Goal: Information Seeking & Learning: Learn about a topic

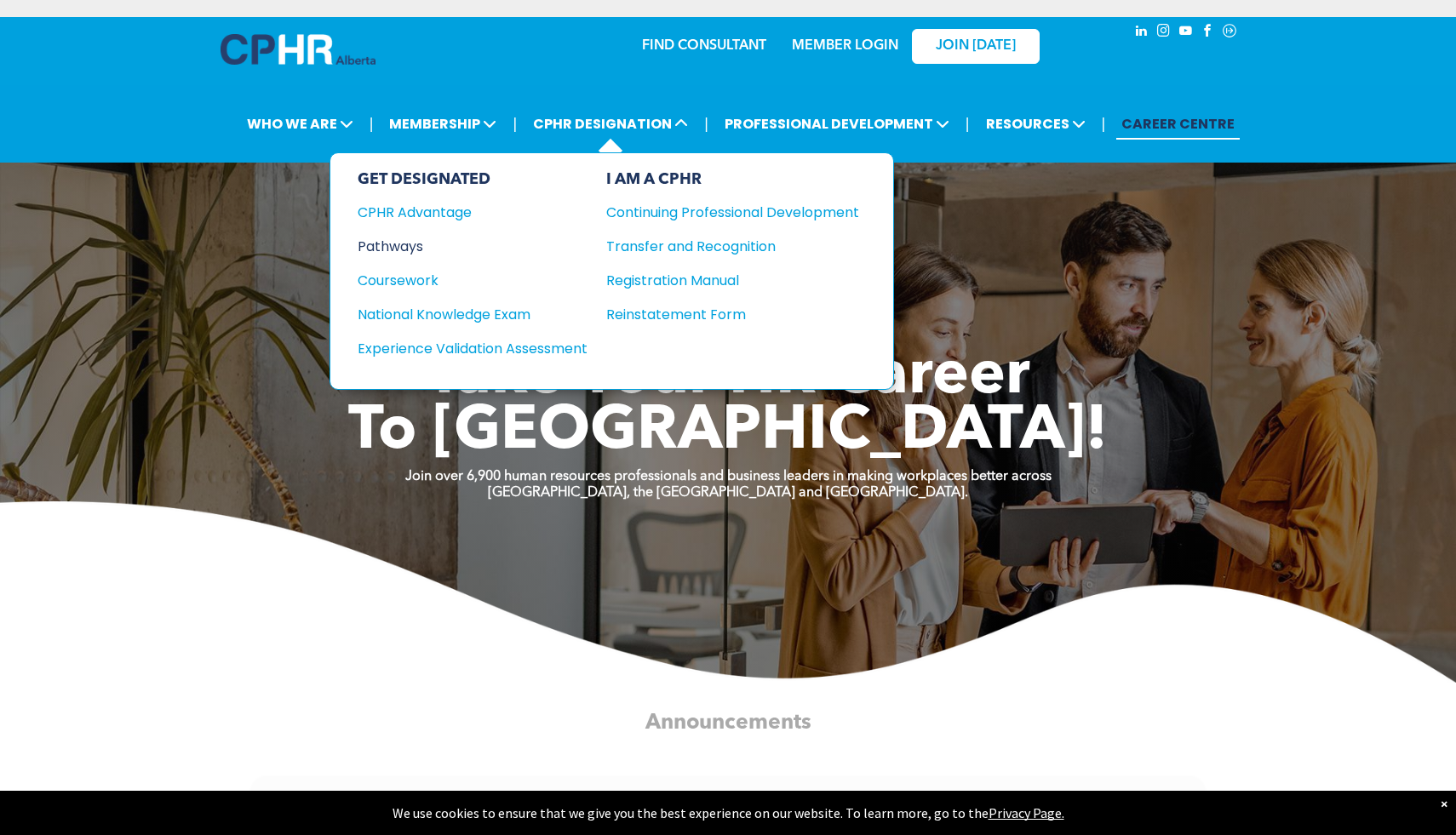
click at [391, 242] on div "Pathways" at bounding box center [460, 246] width 207 height 21
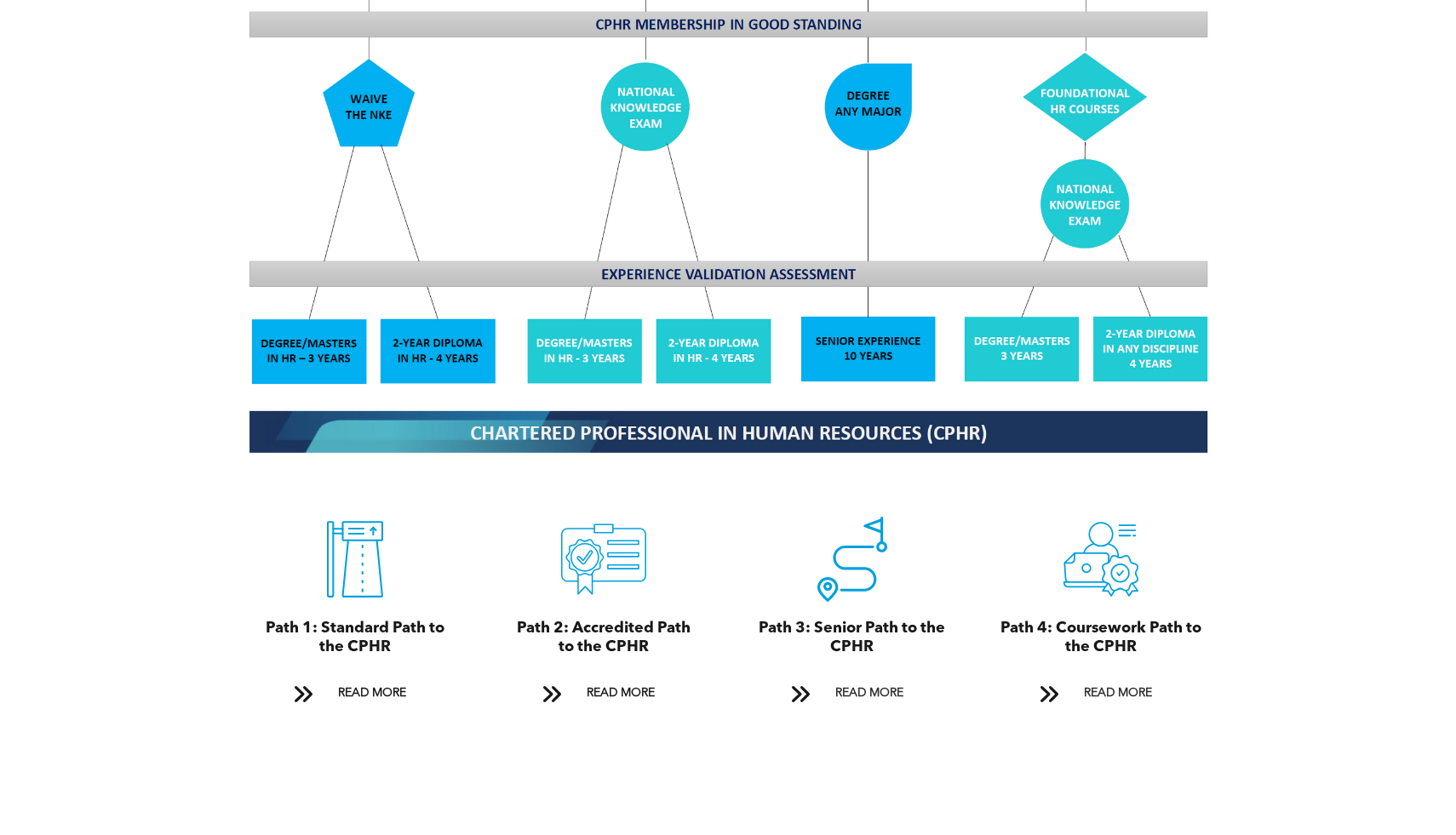
scroll to position [1546, 0]
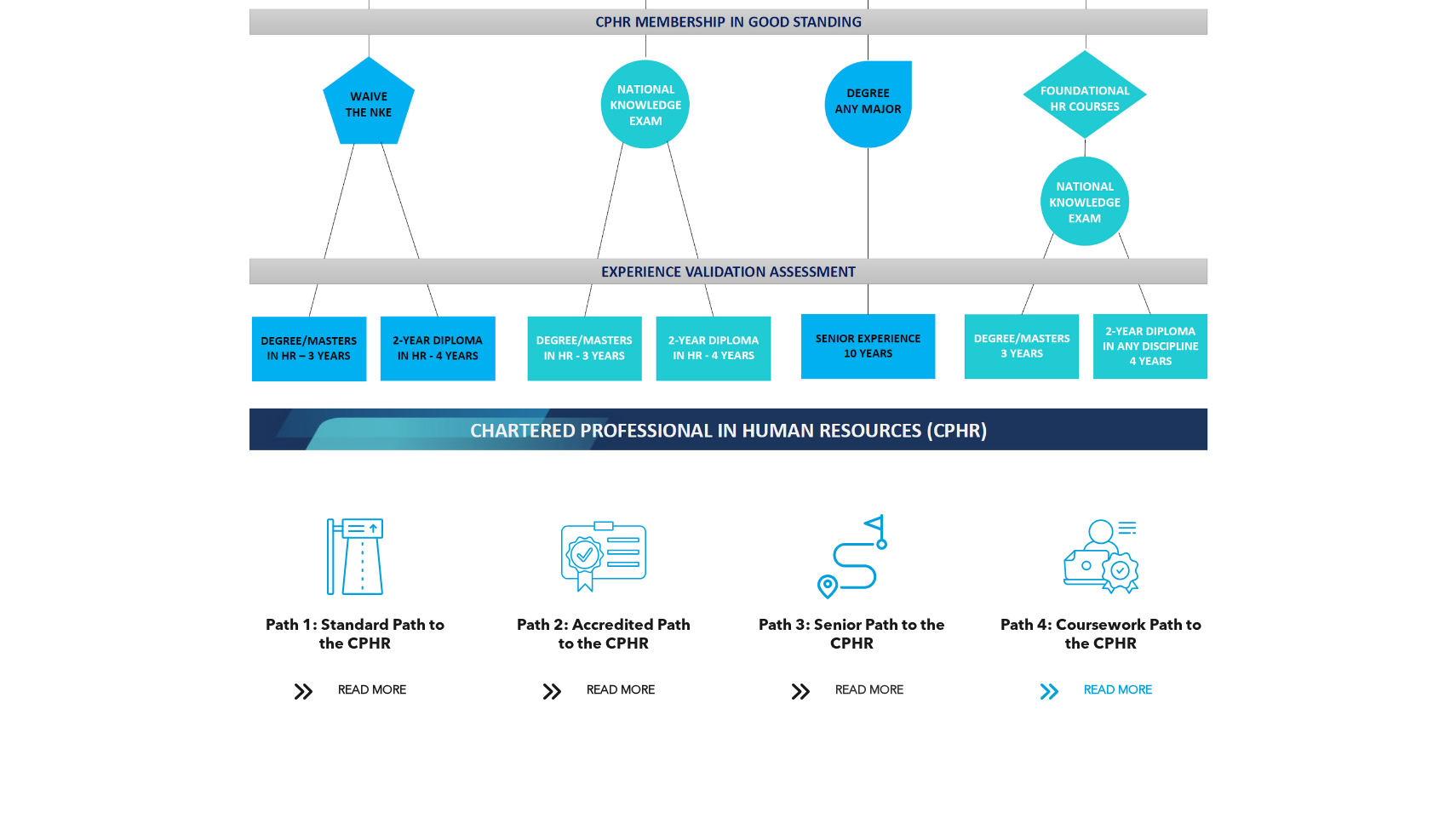
click at [1116, 675] on span "READ MORE" at bounding box center [1118, 690] width 80 height 32
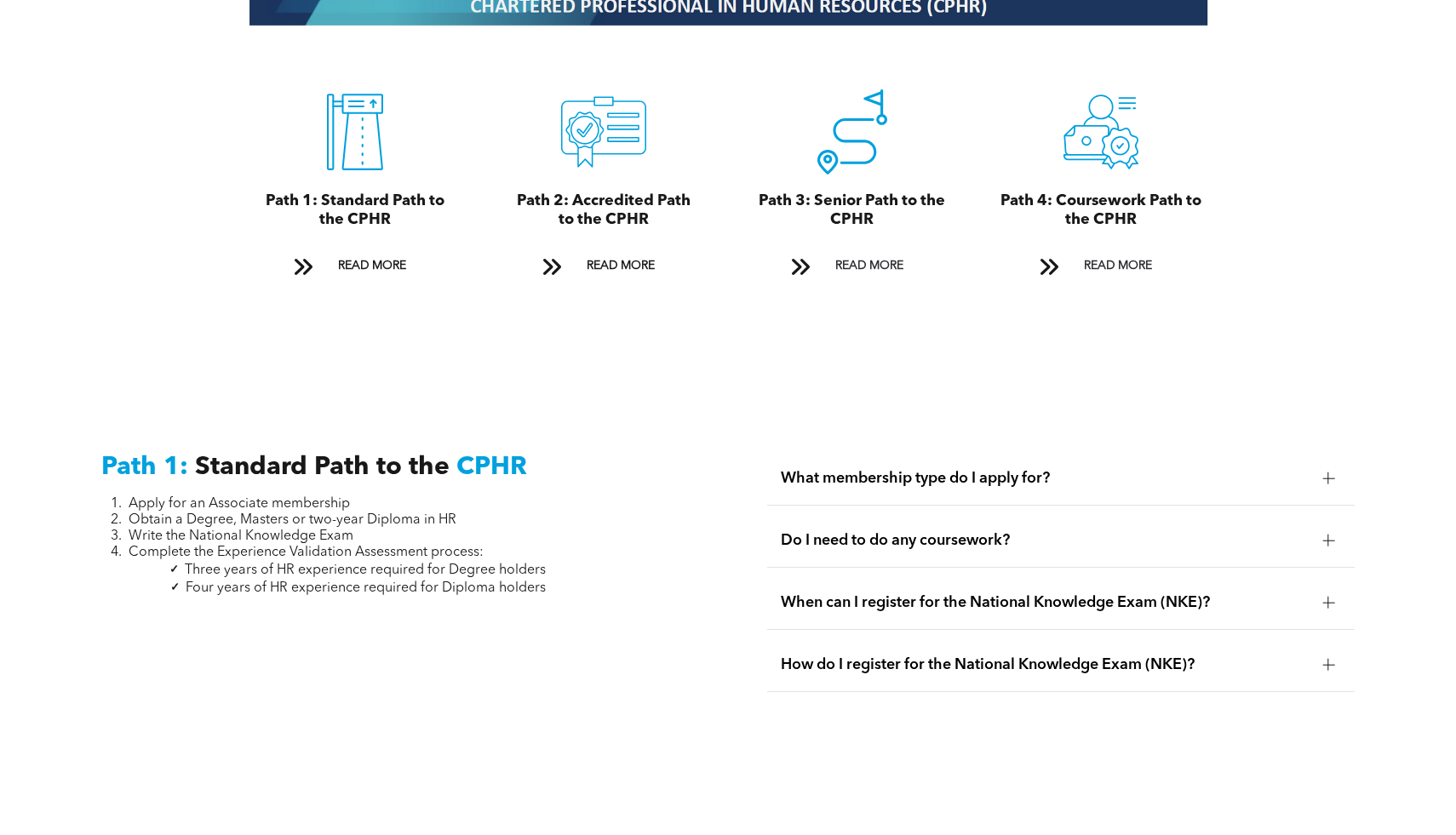
scroll to position [1941, 0]
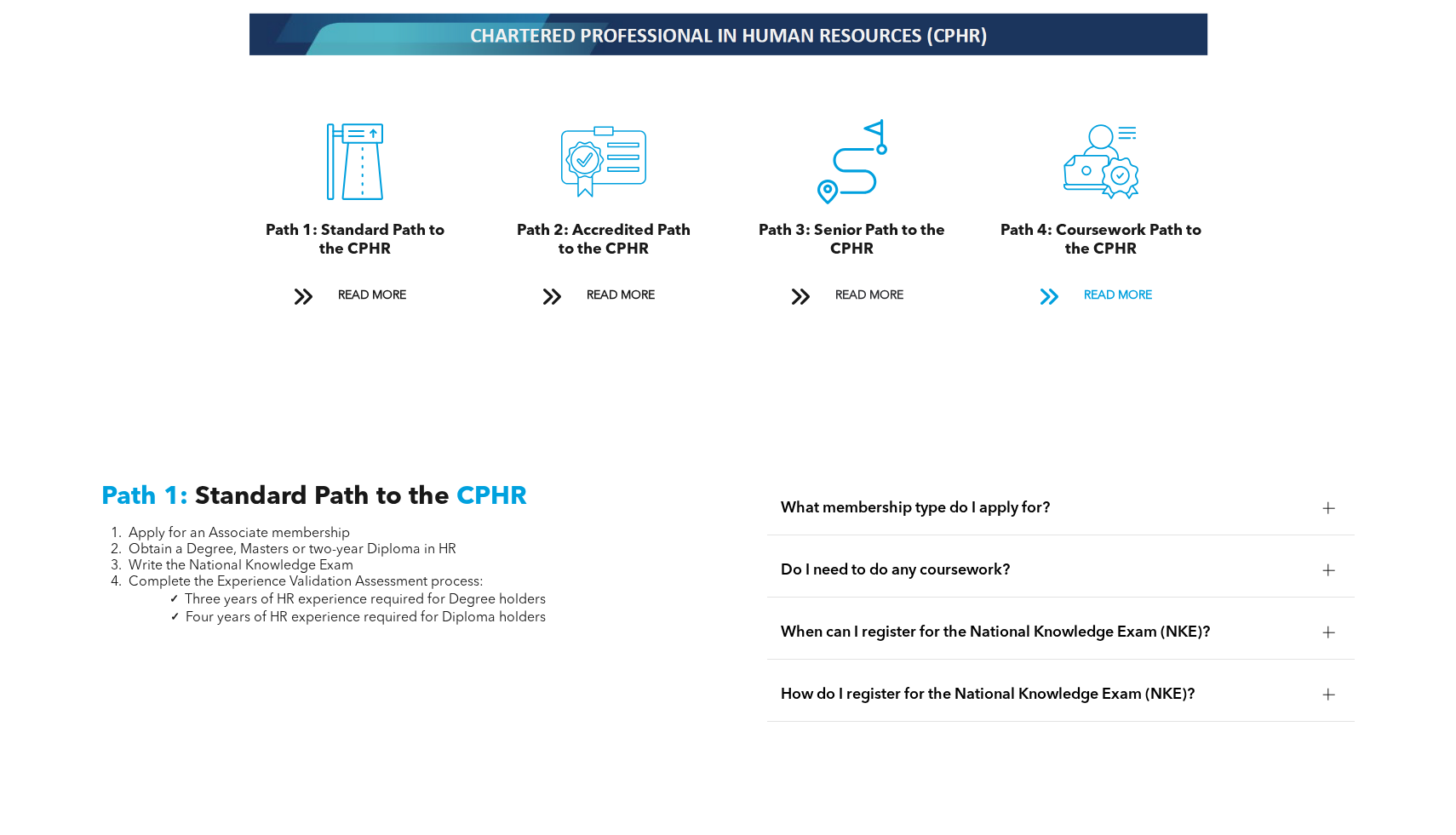
click at [1119, 281] on span "READ MORE" at bounding box center [1118, 296] width 80 height 32
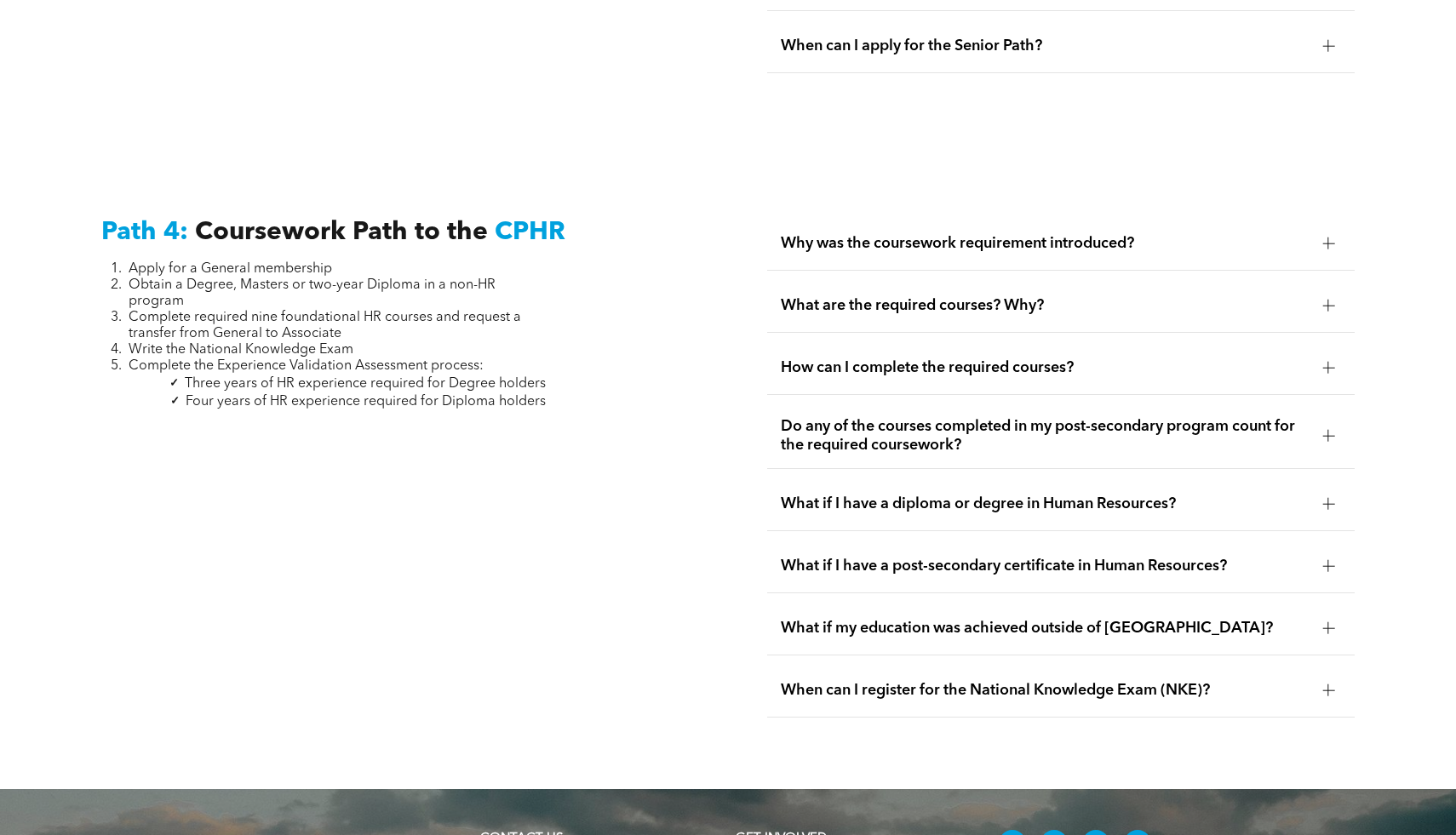
scroll to position [5035, 0]
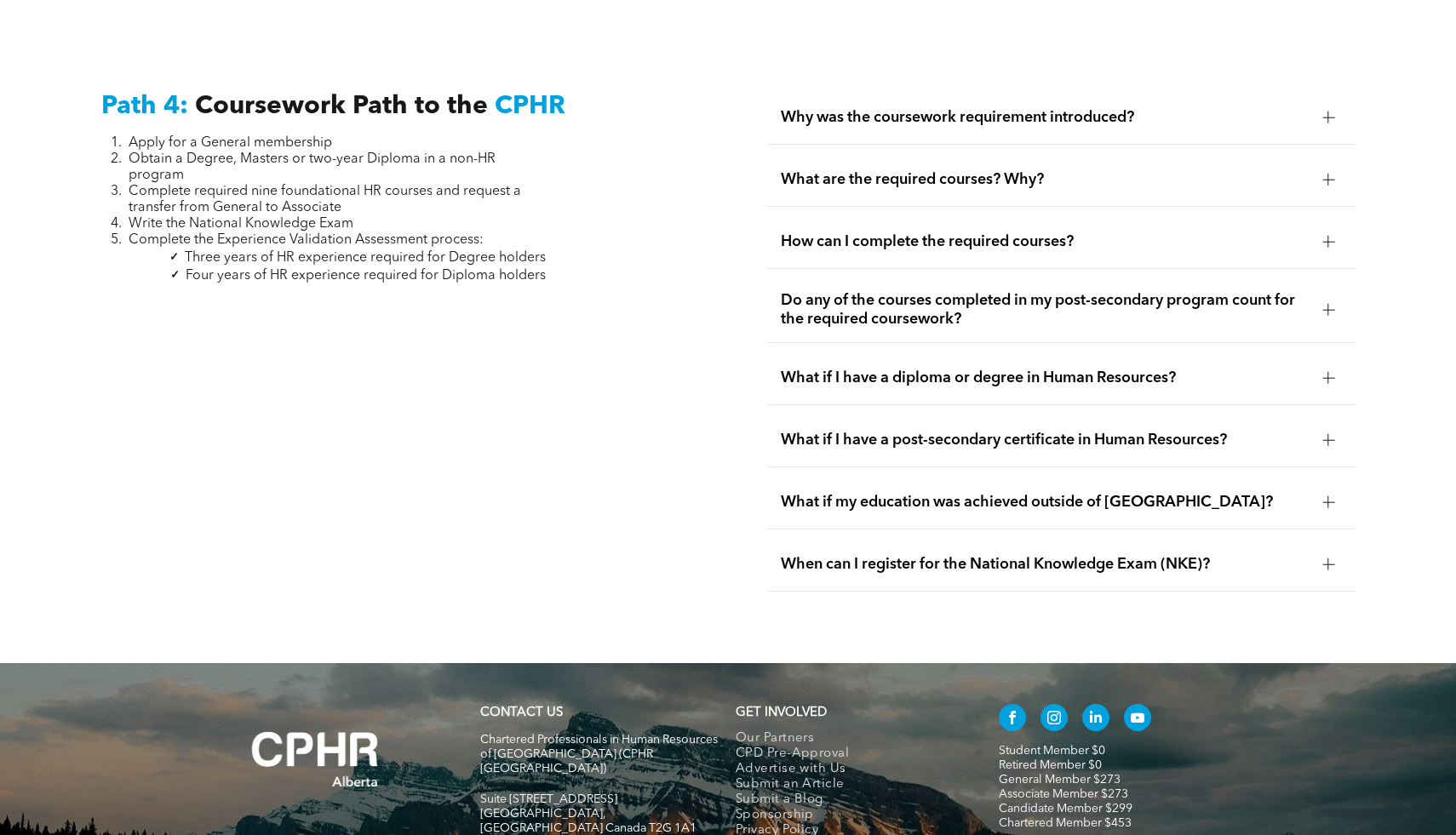
click at [1235, 170] on span "What are the required courses? Why?" at bounding box center [1043, 180] width 527 height 19
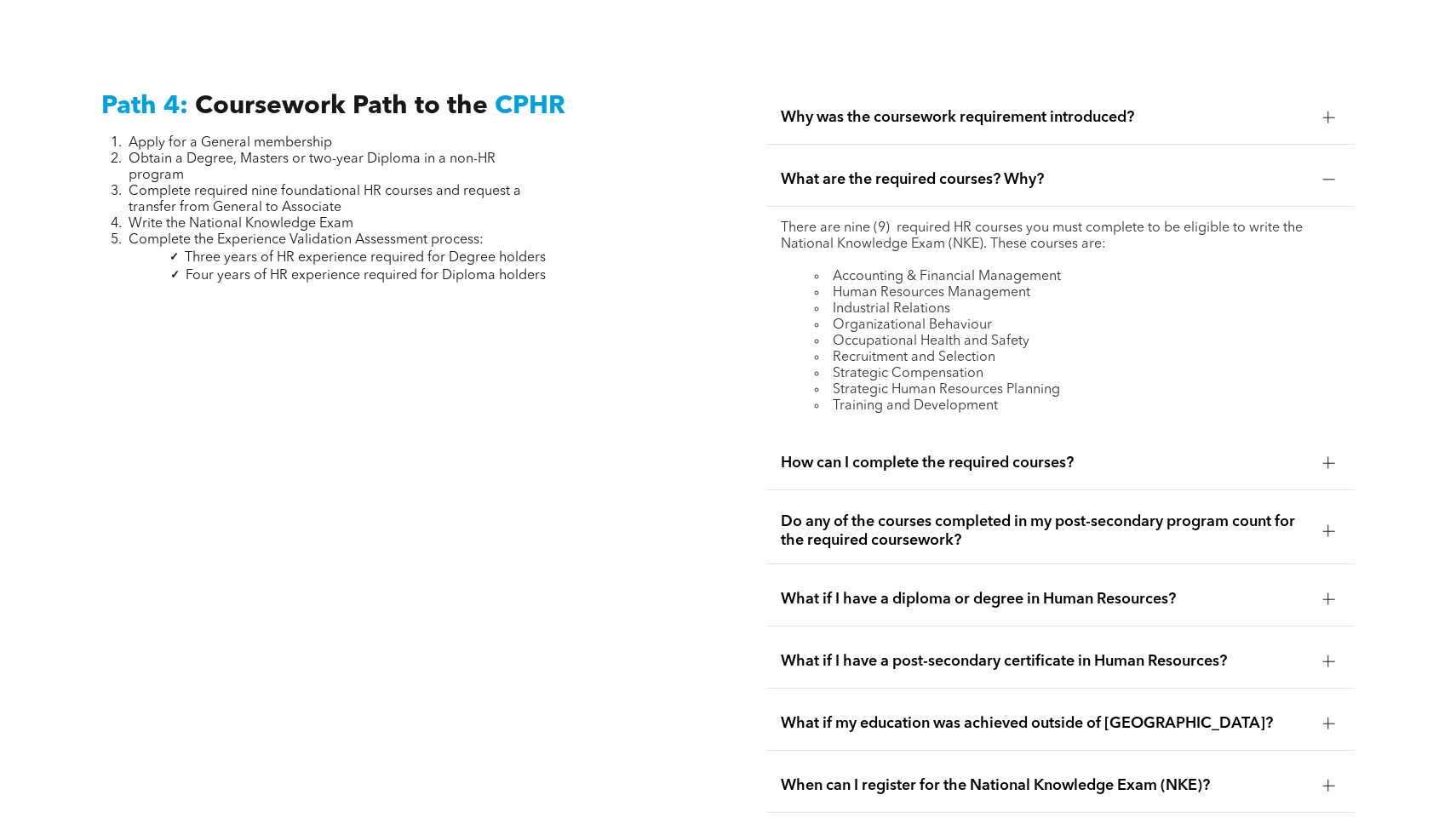
click at [1235, 170] on span "What are the required courses? Why?" at bounding box center [1043, 180] width 527 height 19
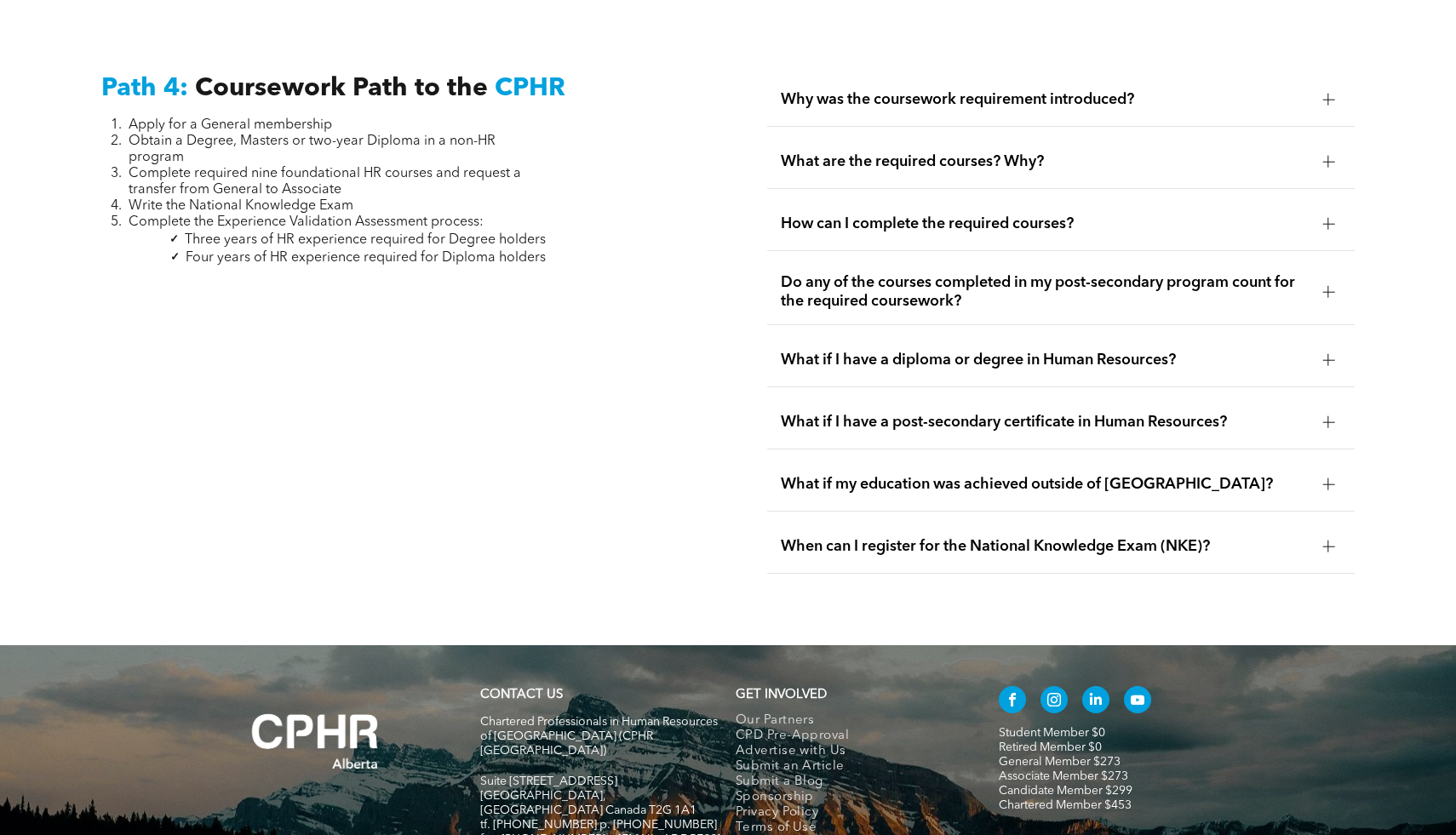
scroll to position [5067, 0]
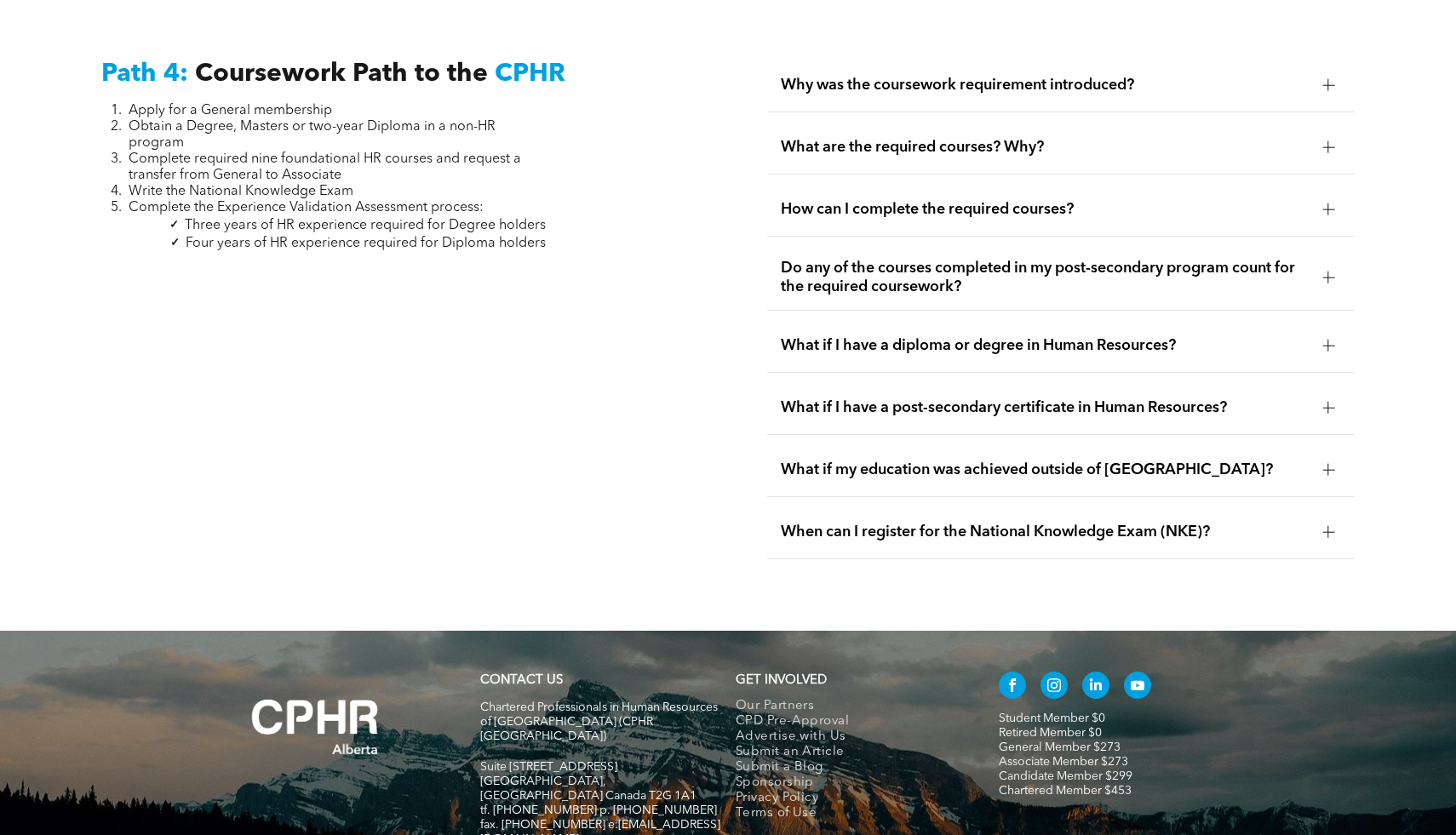
click at [1220, 200] on span "How can I complete the required courses?" at bounding box center [1043, 210] width 527 height 19
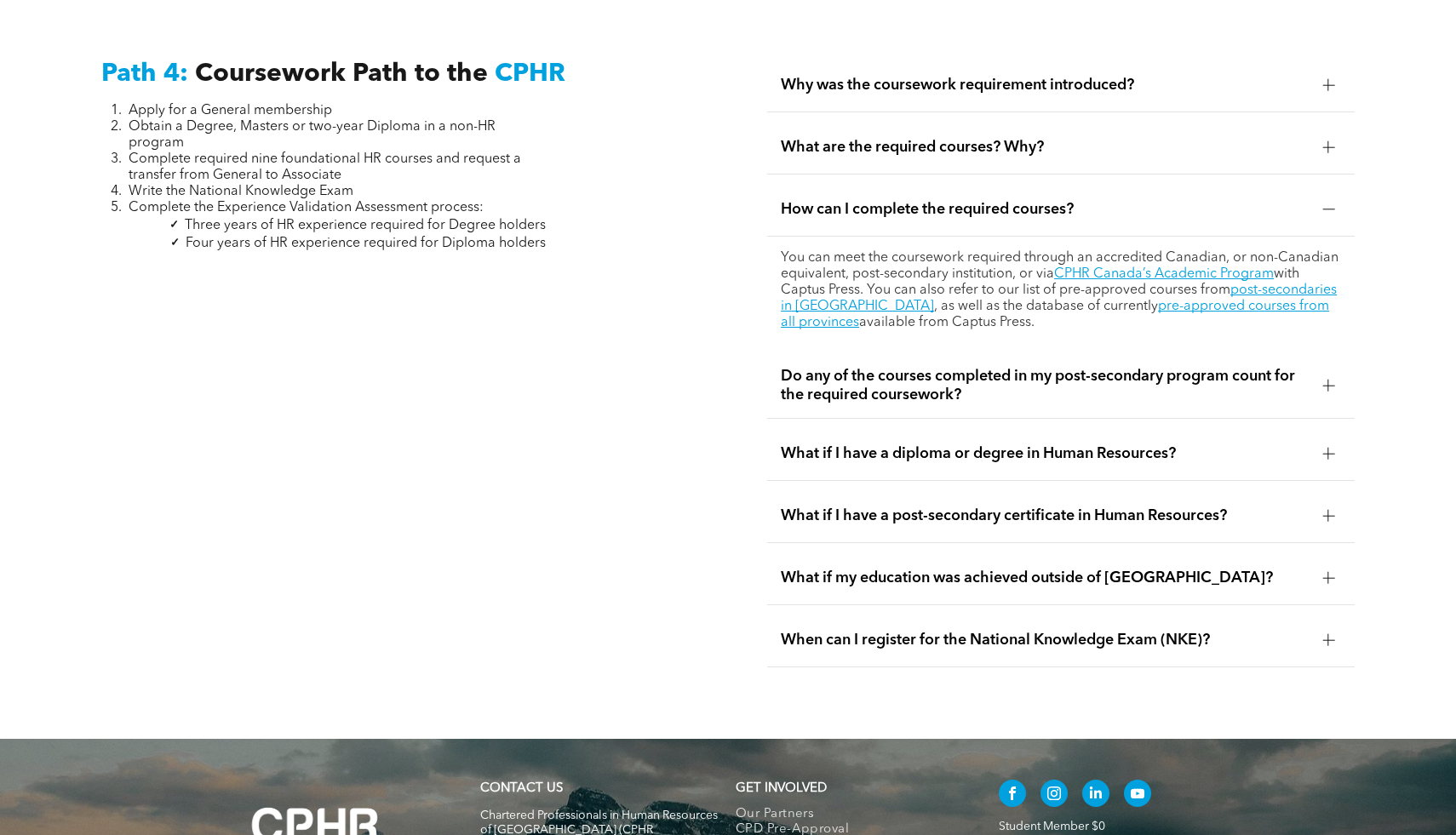
click at [1220, 200] on span "How can I complete the required courses?" at bounding box center [1043, 210] width 527 height 19
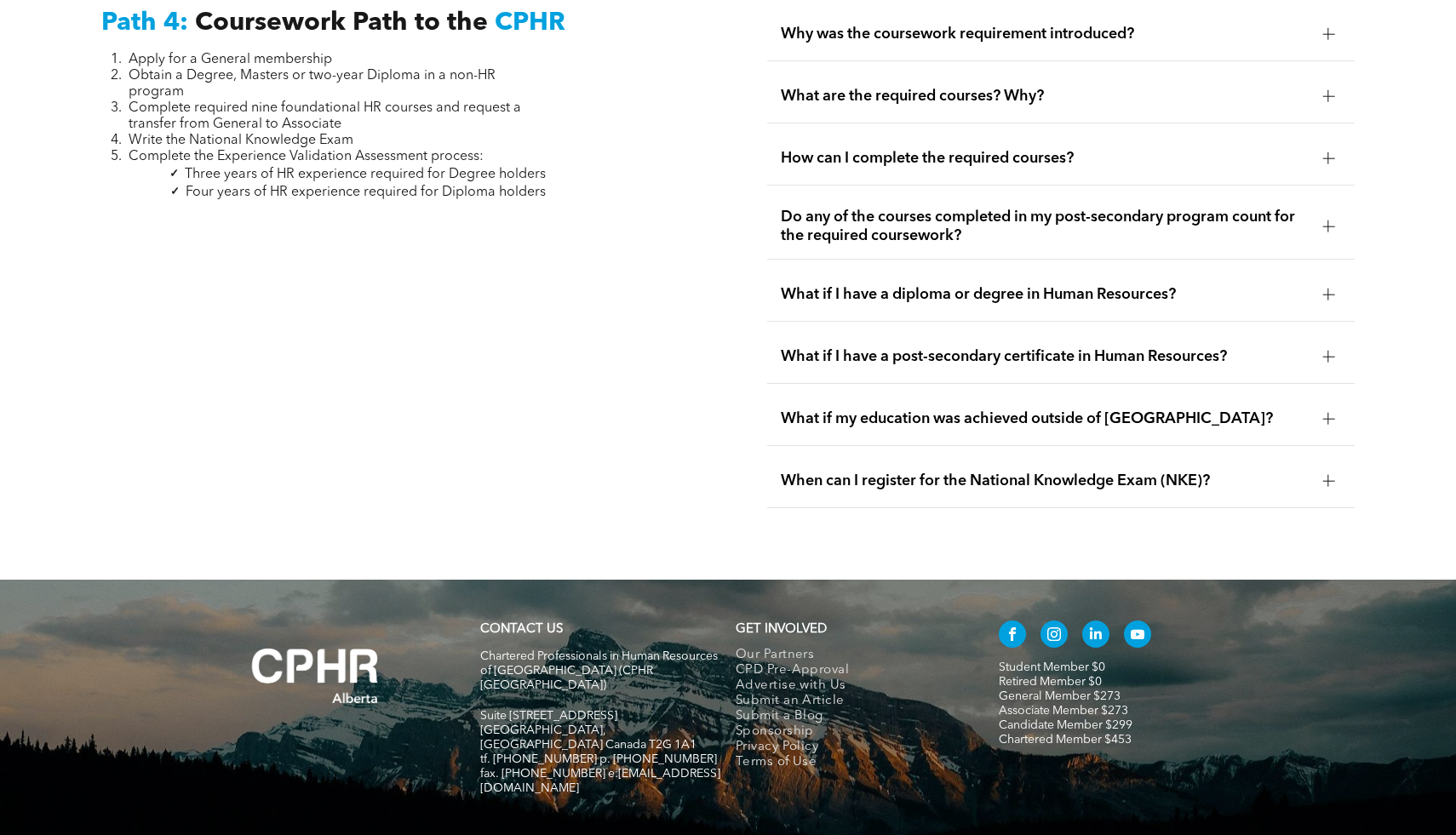
scroll to position [5119, 0]
click at [1261, 471] on span "When can I register for the National Knowledge Exam (NKE)?" at bounding box center [1043, 481] width 527 height 19
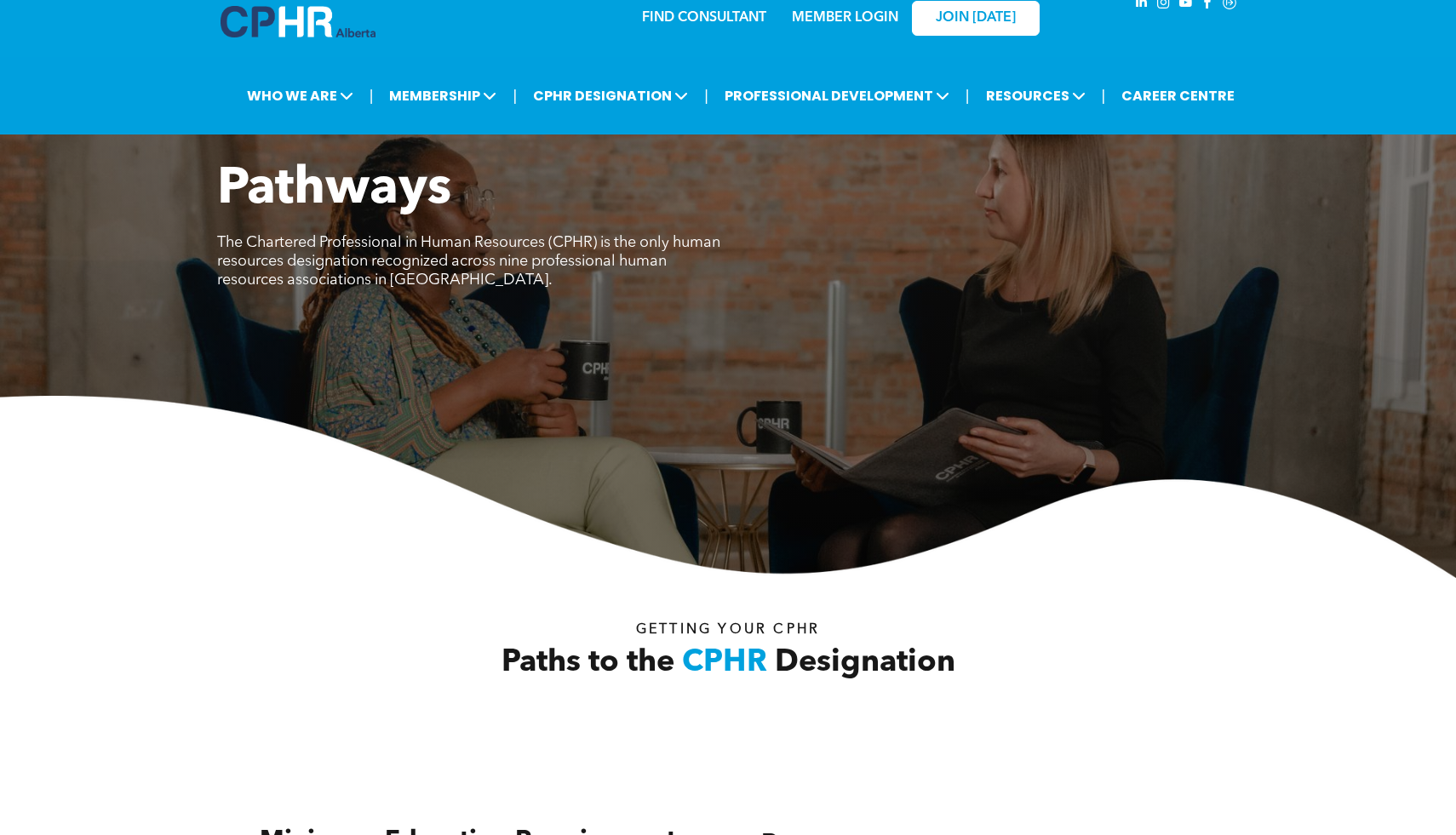
scroll to position [0, 0]
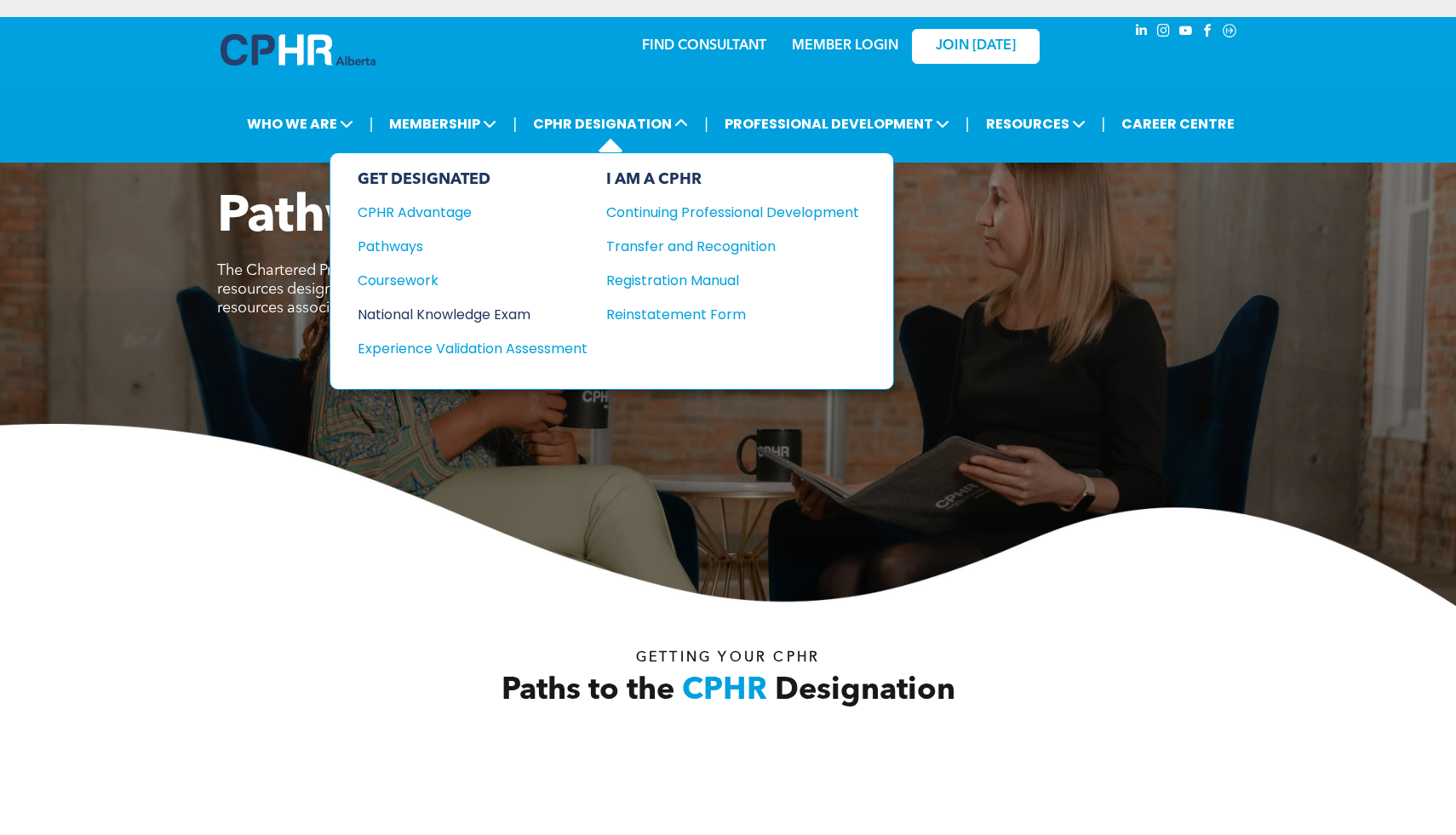
click at [463, 311] on div "National Knowledge Exam" at bounding box center [460, 314] width 207 height 21
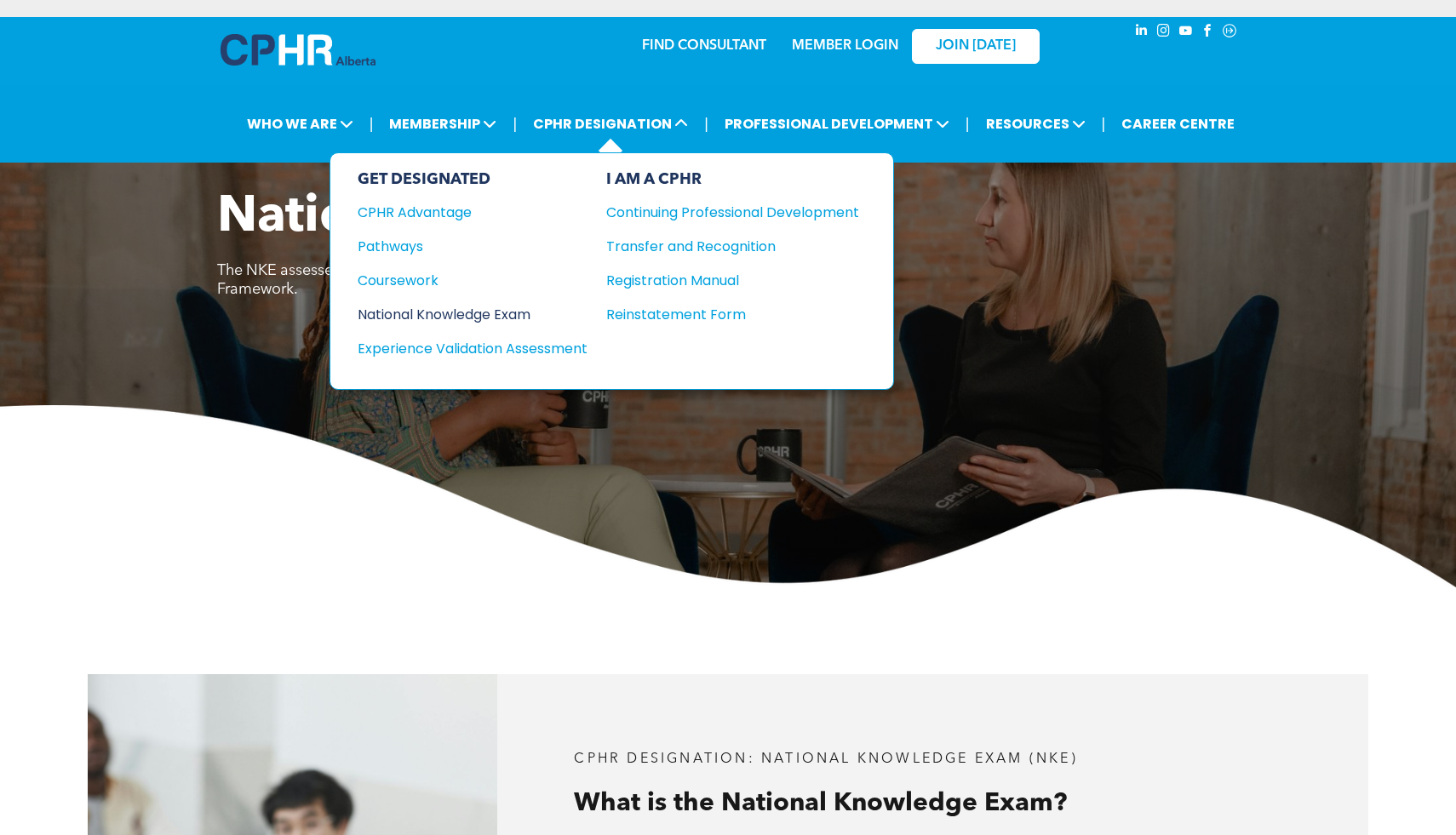
click at [441, 314] on div "National Knowledge Exam" at bounding box center [460, 314] width 207 height 21
click at [504, 343] on div "Experience Validation Assessment" at bounding box center [460, 349] width 207 height 21
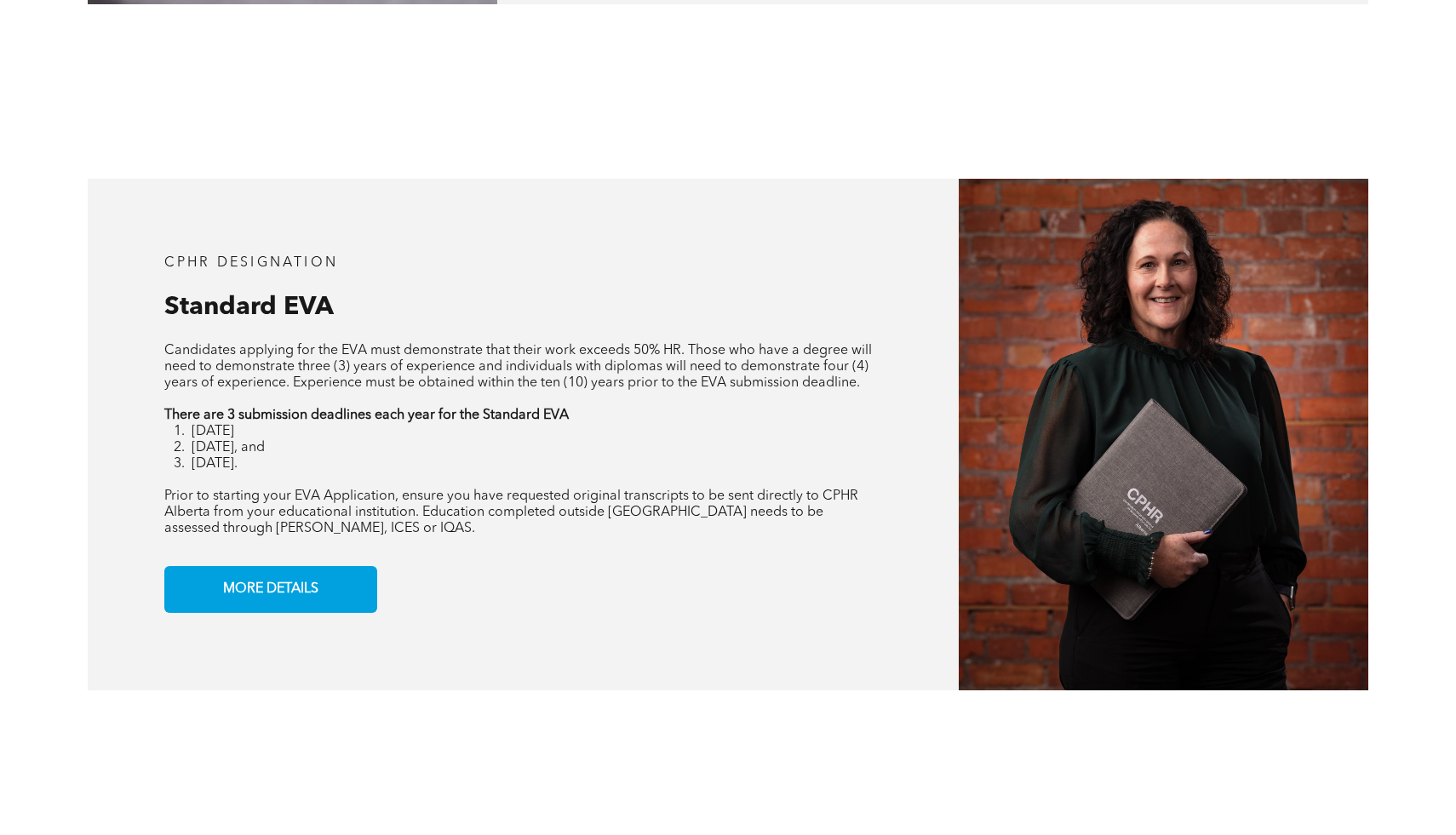
scroll to position [1310, 0]
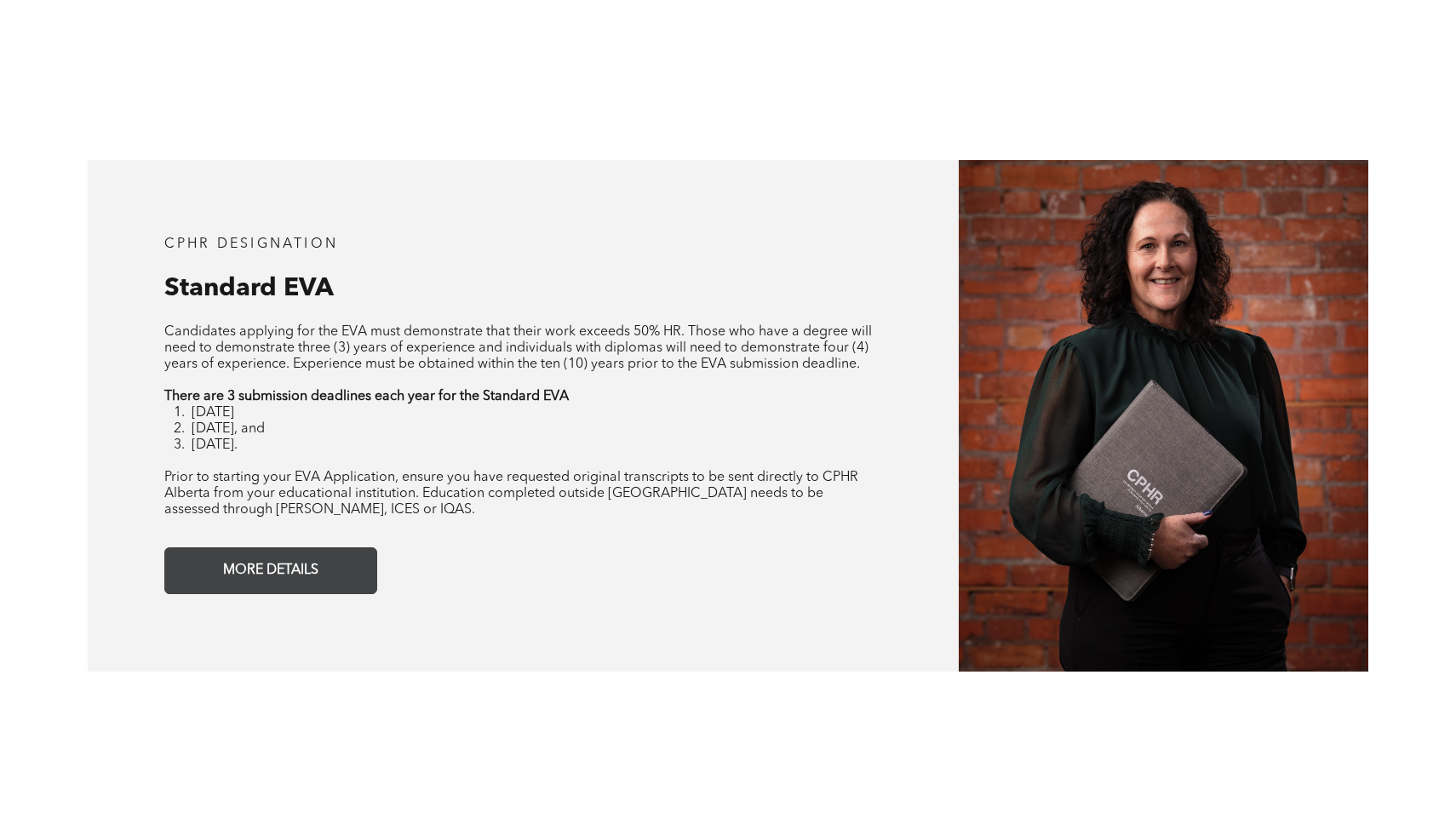
click at [335, 576] on link "MORE DETAILS" at bounding box center [271, 571] width 213 height 47
